Goal: Navigation & Orientation: Find specific page/section

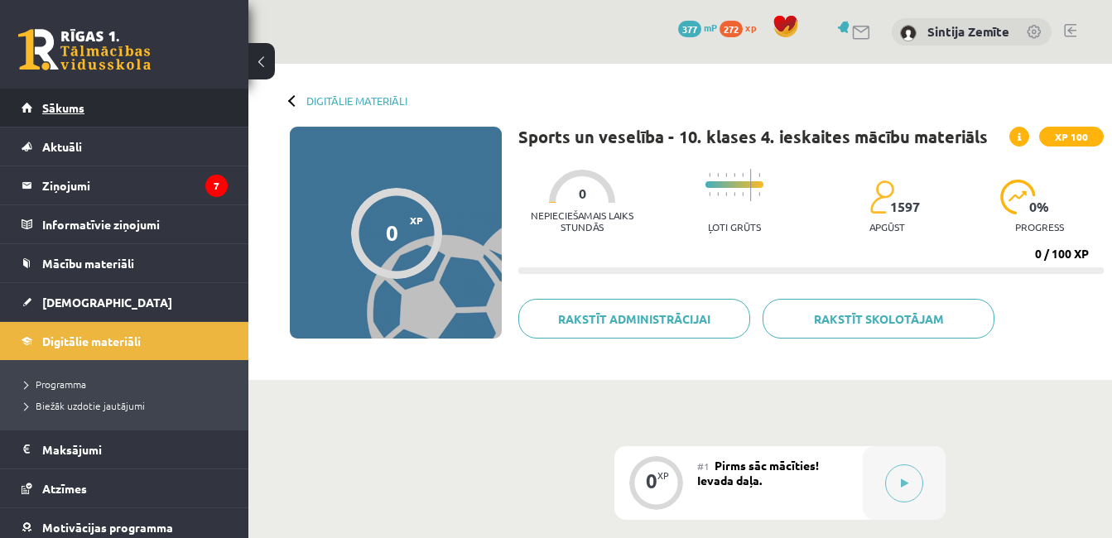
click at [77, 118] on link "Sākums" at bounding box center [125, 108] width 206 height 38
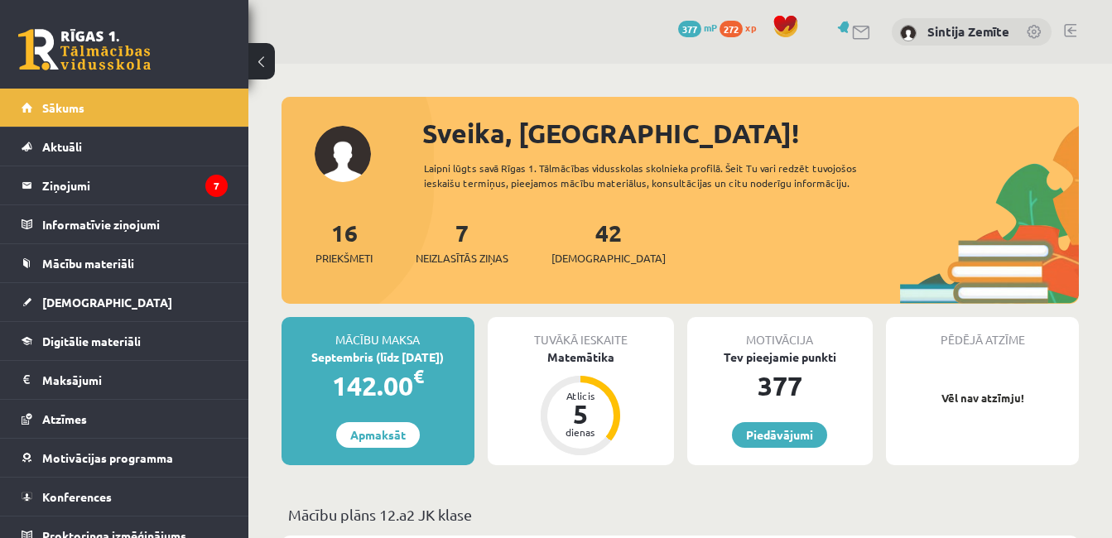
click at [78, 193] on legend "Ziņojumi 7" at bounding box center [134, 185] width 185 height 38
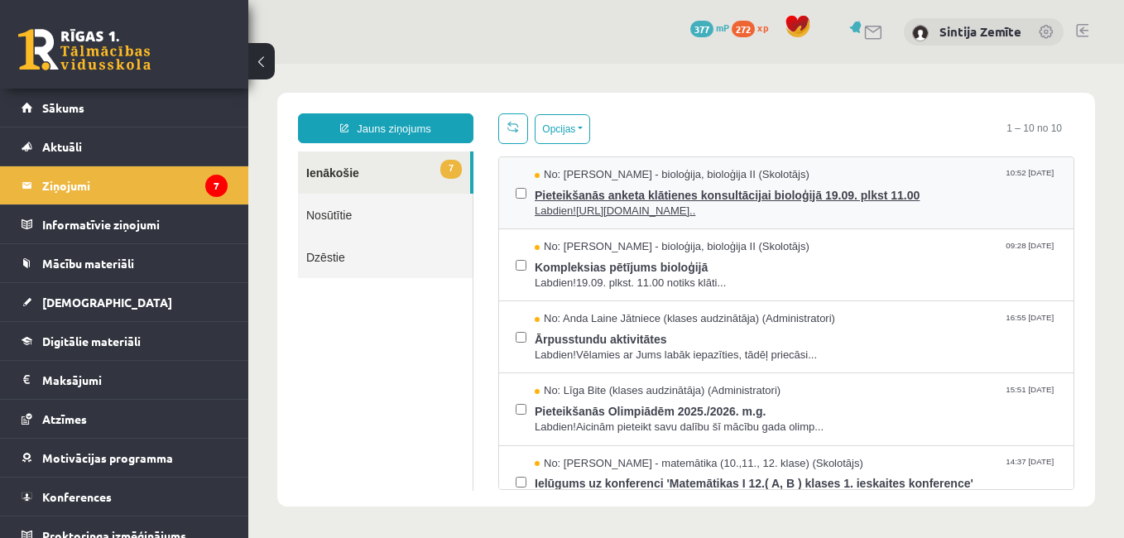
click at [603, 195] on span "Pieteikšanās anketa klātienes konsultācijai bioloģijā 19.09. plkst 11.00" at bounding box center [796, 193] width 522 height 21
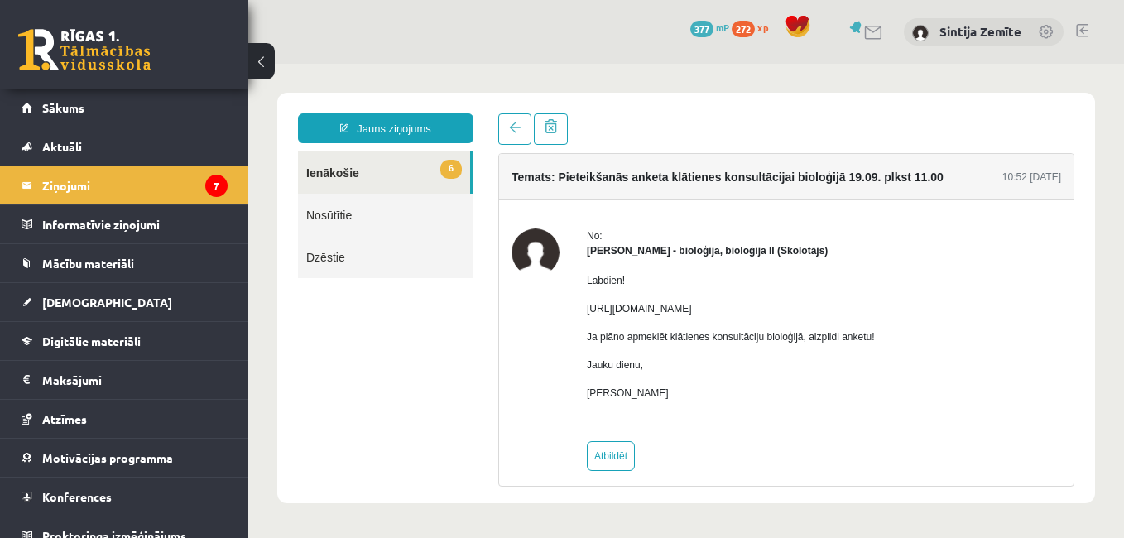
click at [443, 173] on span "6" at bounding box center [451, 169] width 22 height 19
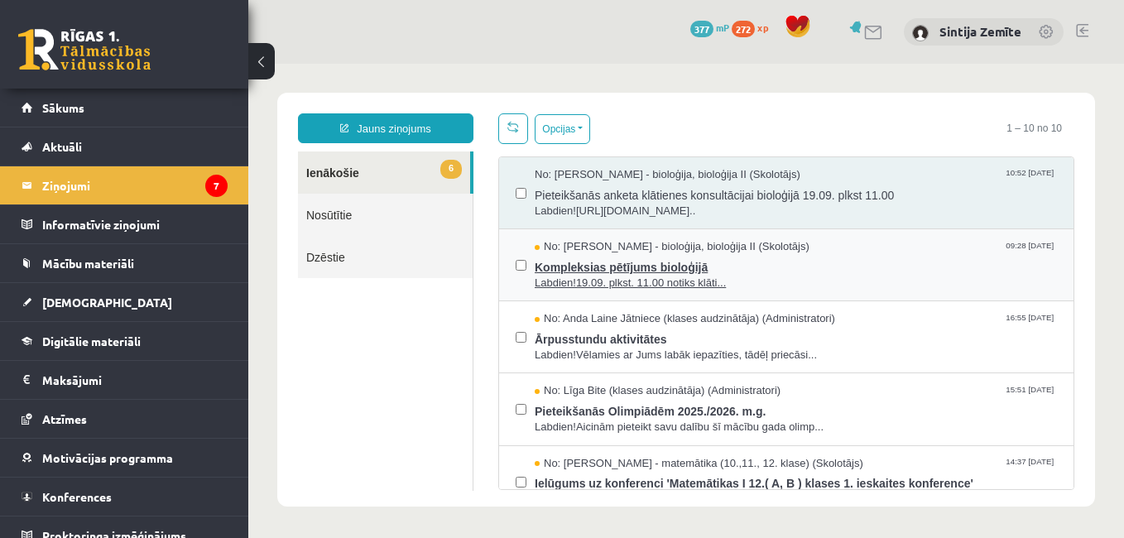
click at [609, 266] on span "Kompleksias pētījums bioloģijā" at bounding box center [796, 265] width 522 height 21
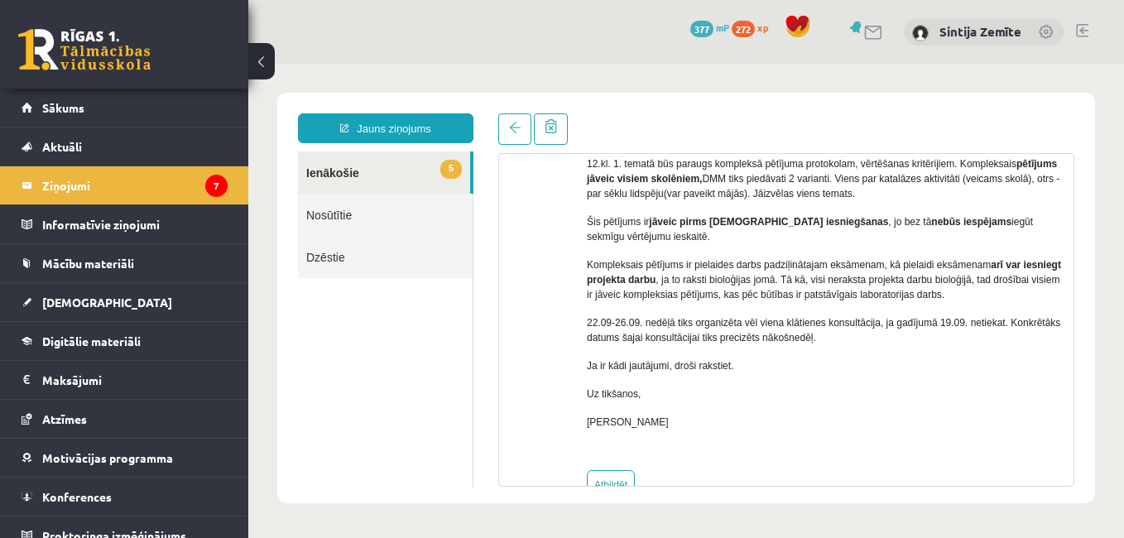
scroll to position [273, 0]
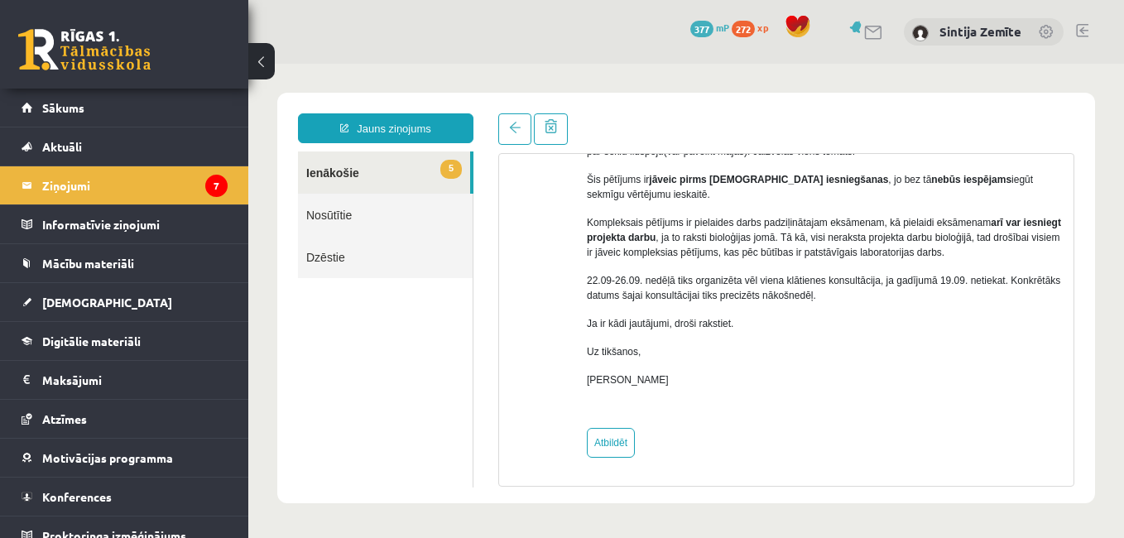
click at [376, 166] on link "5 Ienākošie" at bounding box center [384, 173] width 172 height 42
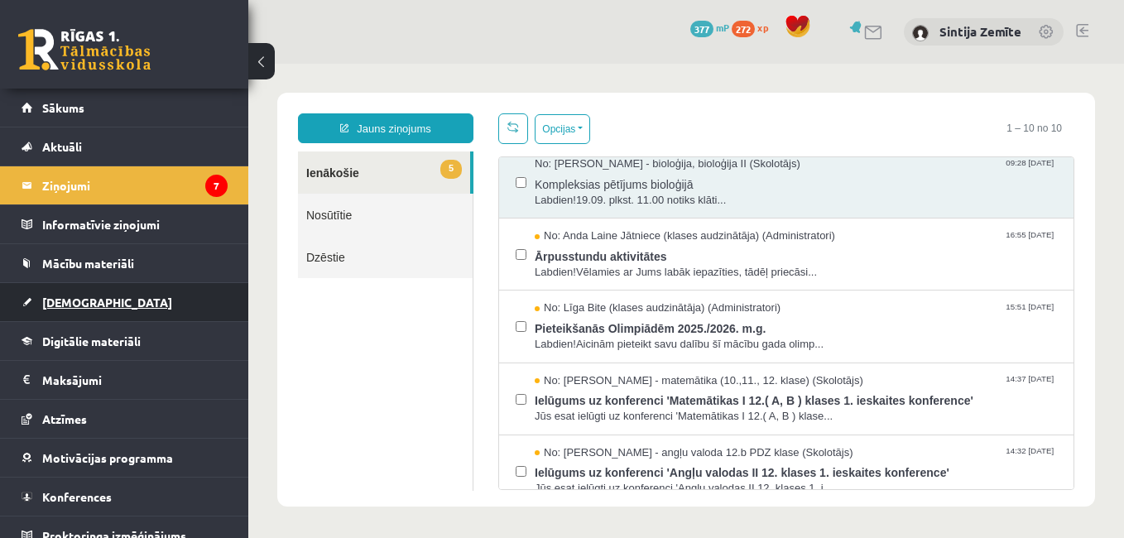
scroll to position [17, 0]
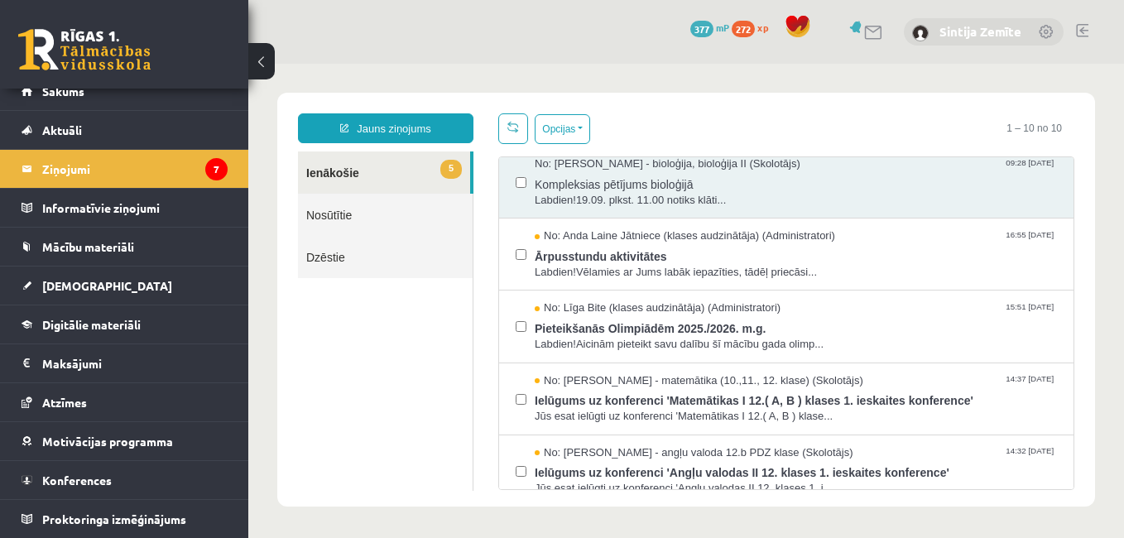
click at [957, 27] on link "Sintija Zemīte" at bounding box center [981, 31] width 82 height 17
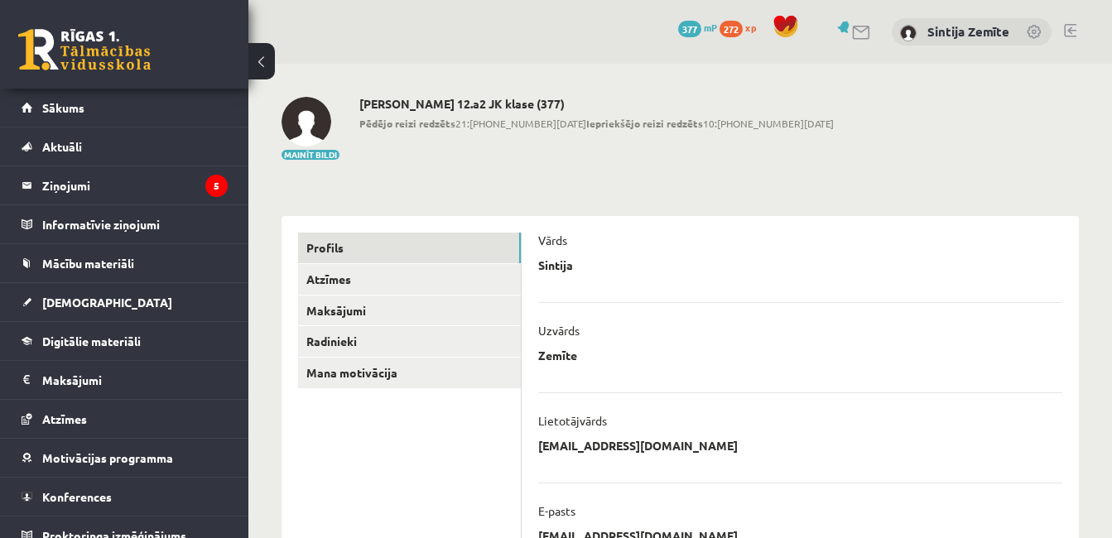
click at [857, 32] on link at bounding box center [862, 33] width 20 height 14
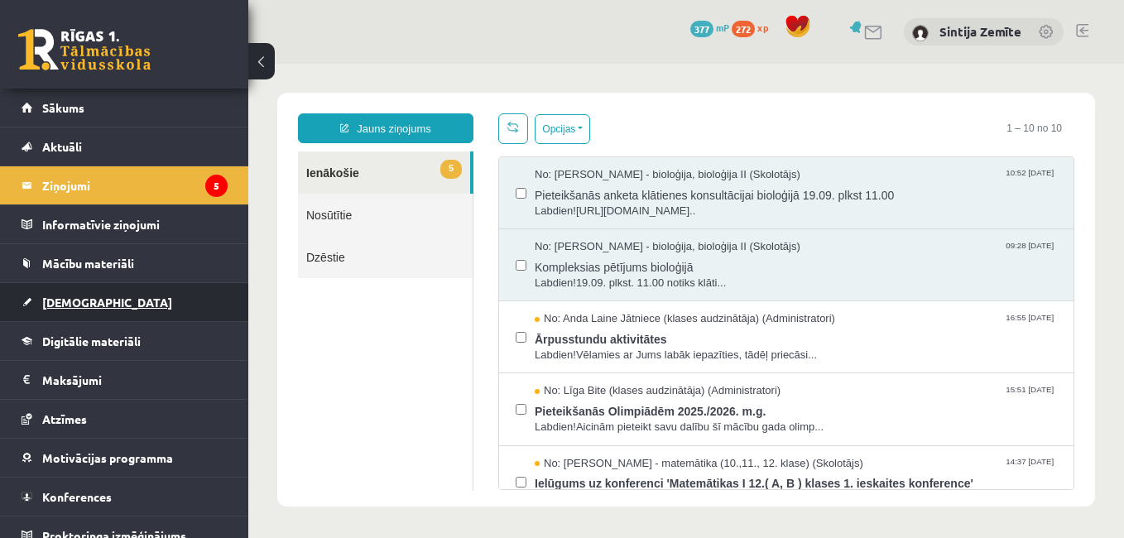
click at [103, 306] on link "[DEMOGRAPHIC_DATA]" at bounding box center [125, 302] width 206 height 38
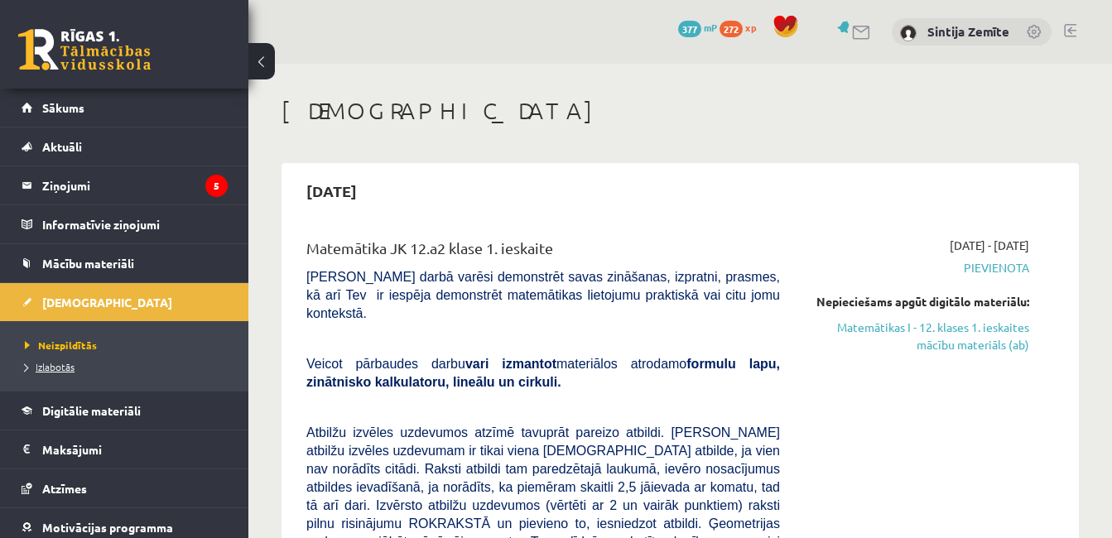
click at [60, 368] on span "Izlabotās" at bounding box center [50, 366] width 50 height 13
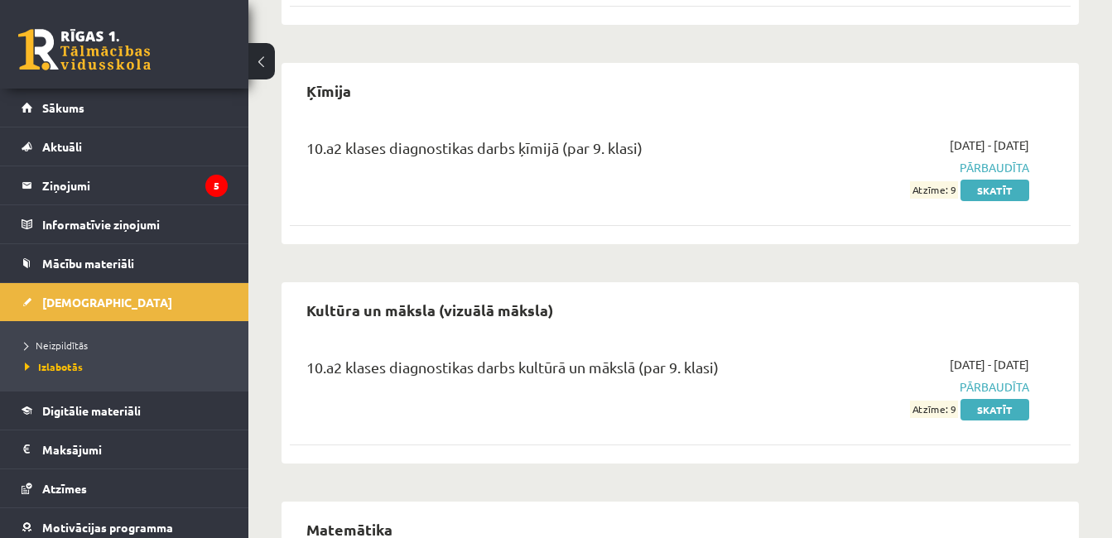
scroll to position [125, 0]
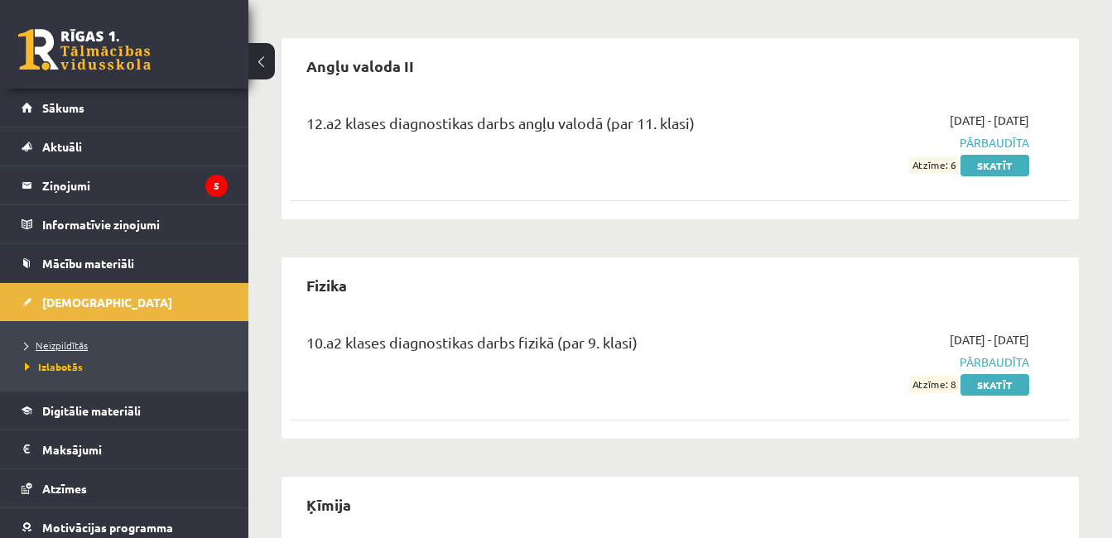
click at [66, 343] on span "Neizpildītās" at bounding box center [56, 345] width 63 height 13
